Goal: Task Accomplishment & Management: Manage account settings

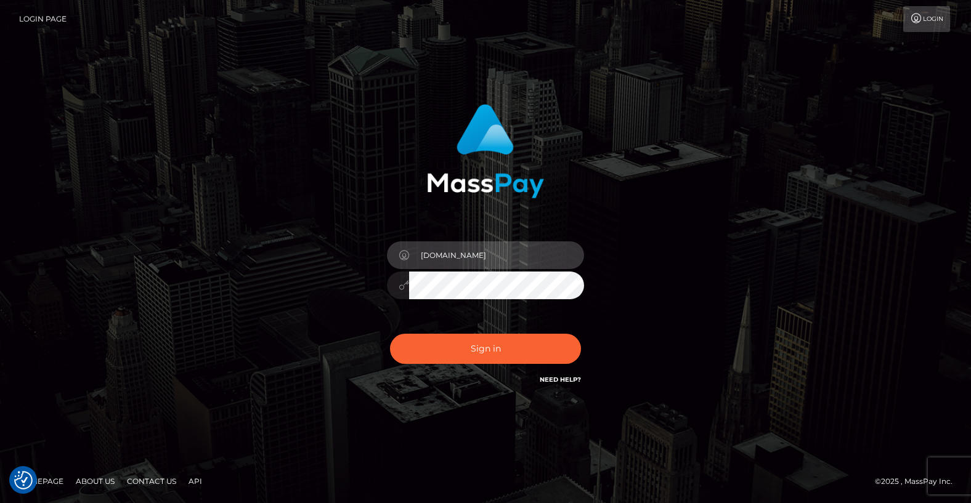
click at [500, 257] on input "[DOMAIN_NAME]" at bounding box center [496, 255] width 175 height 28
click at [508, 256] on input "[DOMAIN_NAME]" at bounding box center [496, 255] width 175 height 28
type input "[EMAIL_ADDRESS][DOMAIN_NAME]"
click at [507, 323] on div "[EMAIL_ADDRESS][DOMAIN_NAME]" at bounding box center [486, 279] width 216 height 94
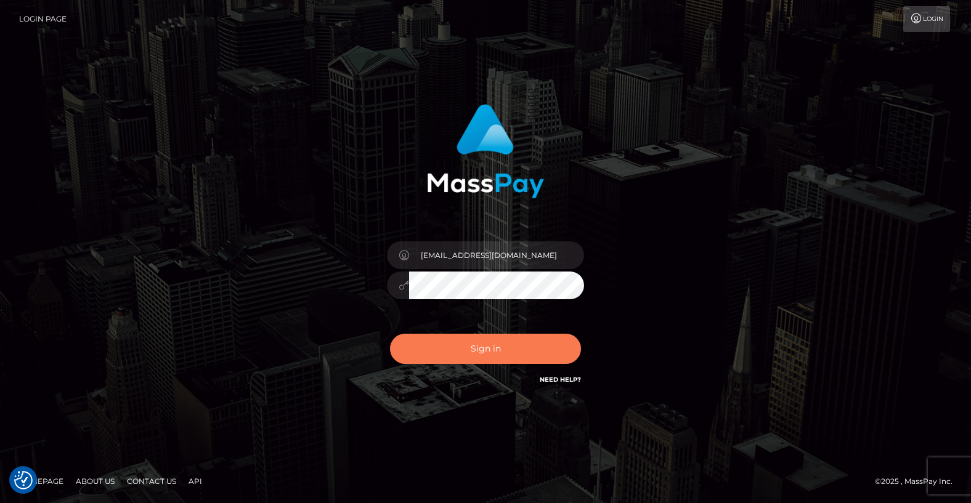
click at [501, 341] on button "Sign in" at bounding box center [485, 349] width 191 height 30
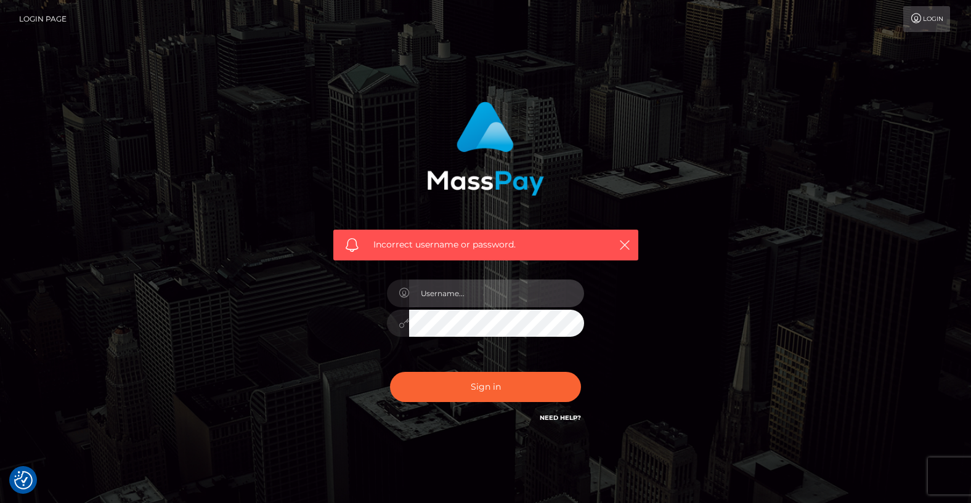
type input "[DOMAIN_NAME]"
click at [517, 292] on input "[DOMAIN_NAME]" at bounding box center [496, 294] width 175 height 28
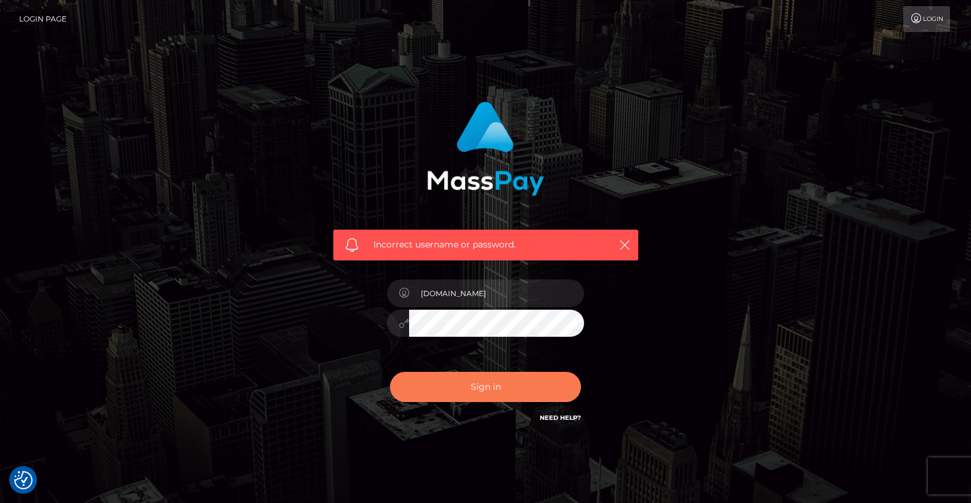
click at [448, 389] on button "Sign in" at bounding box center [485, 387] width 191 height 30
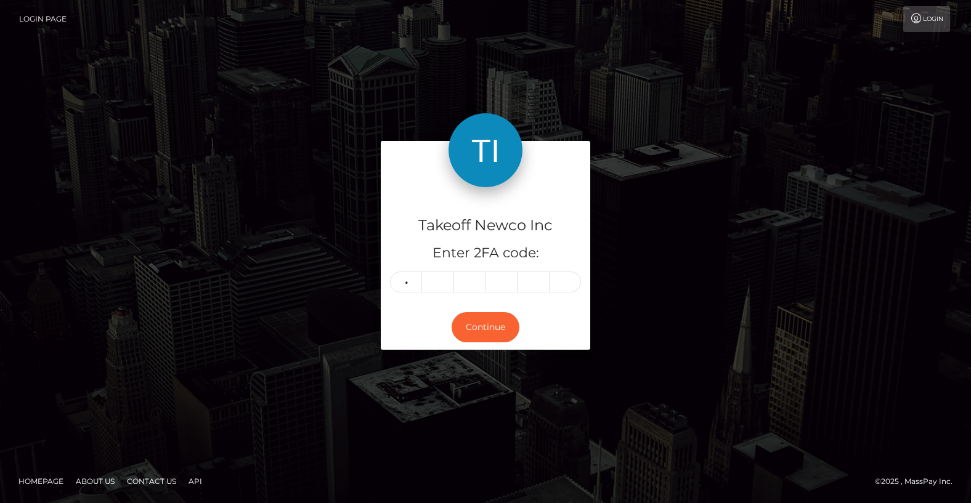
type input "5"
type input "4"
type input "5"
type input "4"
type input "6"
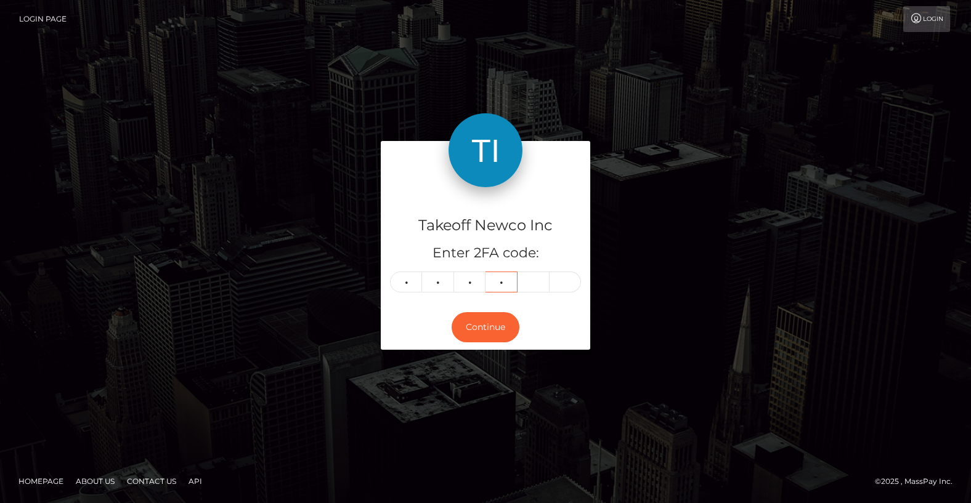
type input "2"
type input "6"
type input "8"
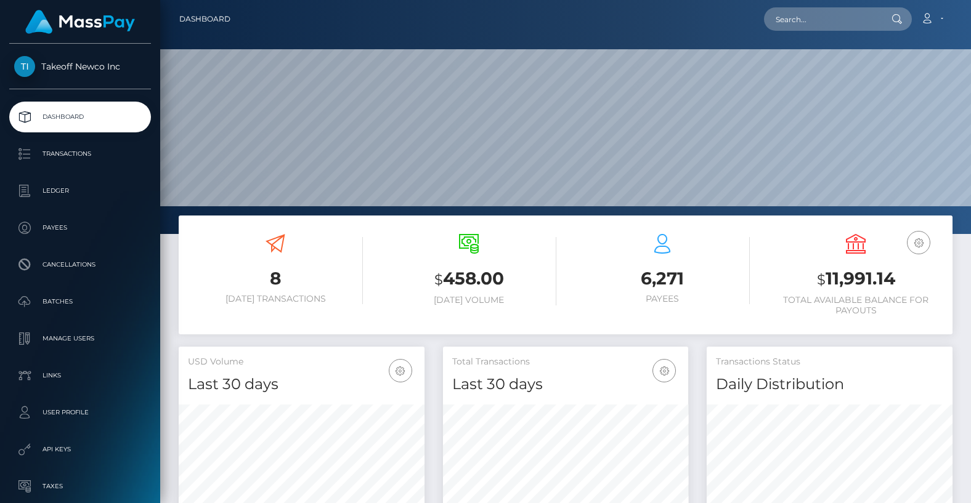
scroll to position [218, 246]
